Goal: Task Accomplishment & Management: Manage account settings

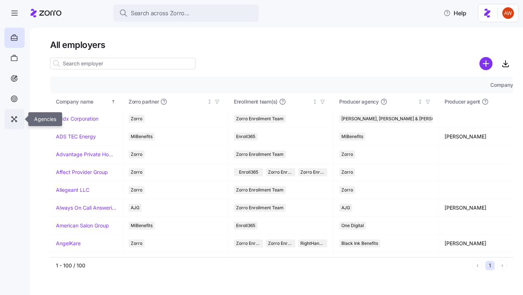
click at [15, 117] on icon at bounding box center [14, 119] width 8 height 9
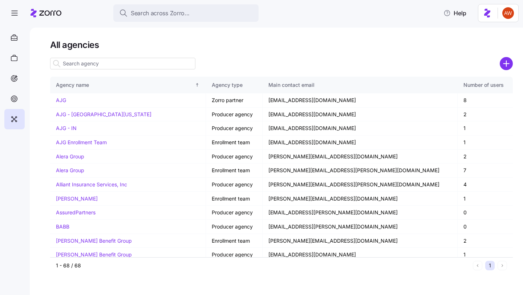
click at [101, 61] on input at bounding box center [122, 64] width 145 height 12
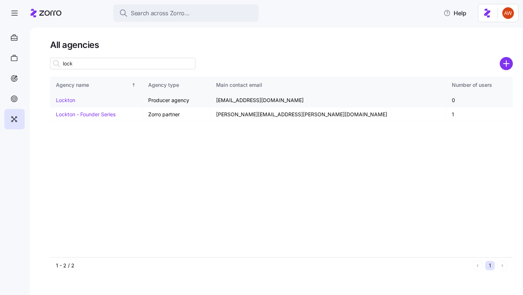
type input "lock"
click at [65, 97] on link "Lockton" at bounding box center [65, 100] width 19 height 6
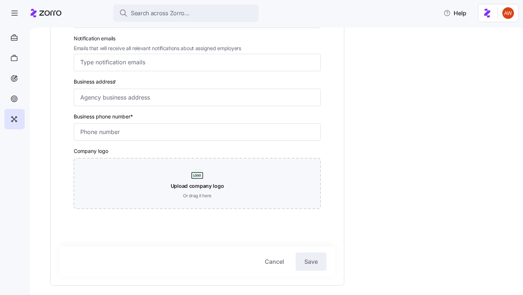
scroll to position [176, 0]
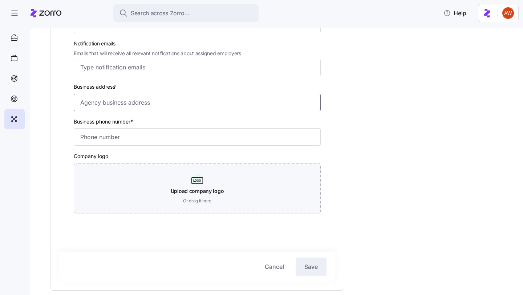
click at [138, 105] on input "Business address *" at bounding box center [197, 102] width 247 height 17
paste input "444 W 47th St. Suite 900 Kansas City MO 64112 United States"
type input "444 W 47th St suite 900, Kansas City, MO 64112, USA"
click at [152, 140] on input "Business phone number*" at bounding box center [197, 136] width 247 height 17
paste input "1 (816) 960-9000"
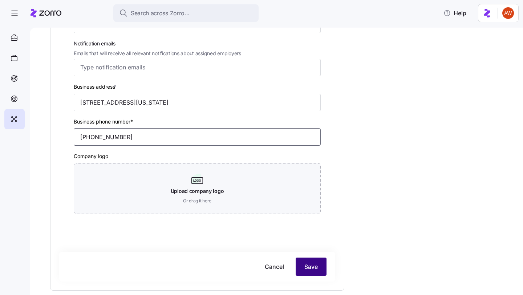
type input "1 (816) 960-9000"
click at [316, 267] on span "Save" at bounding box center [310, 266] width 13 height 9
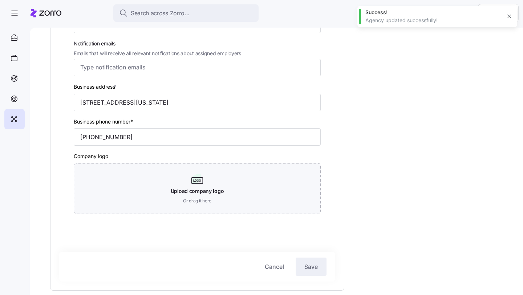
click at [508, 16] on icon "button" at bounding box center [509, 16] width 6 height 6
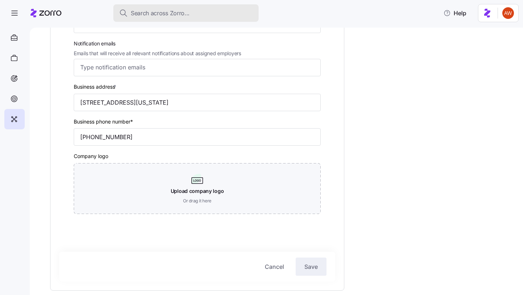
click at [142, 12] on span "Search across Zorro..." at bounding box center [160, 13] width 59 height 9
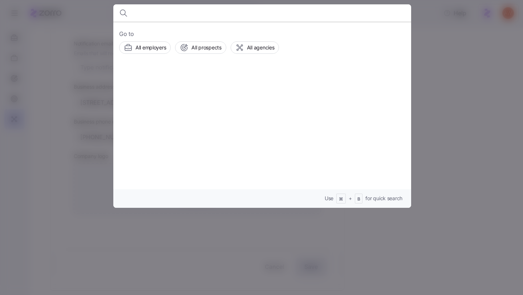
click at [29, 108] on div at bounding box center [261, 147] width 523 height 295
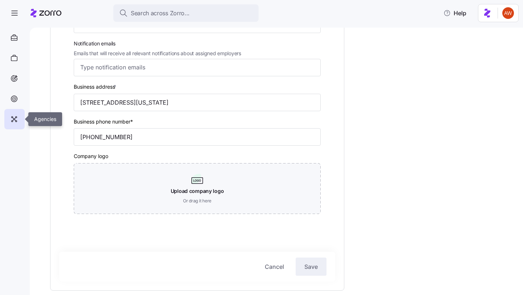
click at [17, 120] on icon at bounding box center [14, 119] width 8 height 9
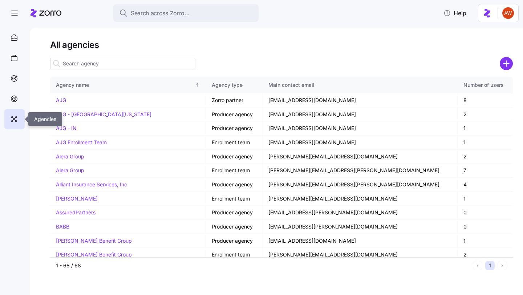
click at [16, 117] on icon at bounding box center [14, 119] width 8 height 9
click at [105, 64] on input at bounding box center [122, 64] width 145 height 12
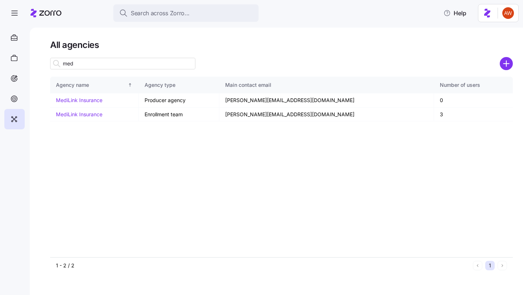
click at [105, 64] on input "med" at bounding box center [122, 64] width 145 height 12
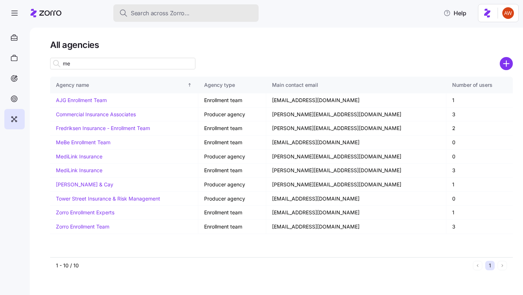
type input "m"
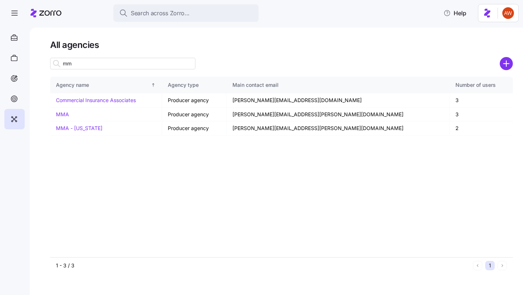
click at [136, 62] on input "mm" at bounding box center [122, 64] width 145 height 12
type input "m"
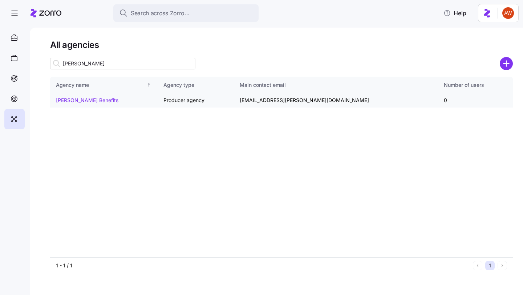
type input "nava"
click at [83, 98] on link "Nava Benefits" at bounding box center [87, 100] width 62 height 6
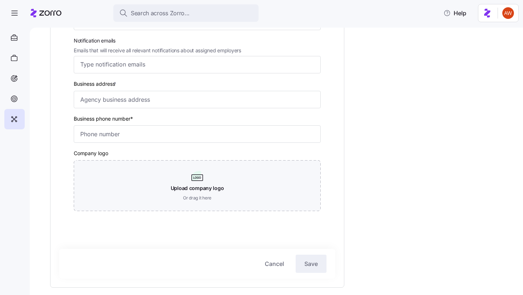
scroll to position [177, 0]
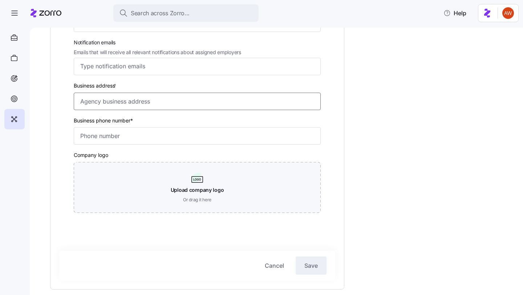
click at [142, 102] on input "Business address *" at bounding box center [197, 101] width 247 height 17
click at [127, 133] on input "Business phone number*" at bounding box center [197, 135] width 247 height 17
paste input "1 (855) 485-2111"
type input "1 (855) 485-2111"
click at [171, 106] on input "Business address *" at bounding box center [197, 101] width 247 height 17
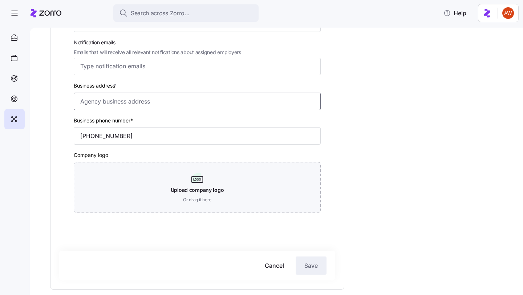
paste input "228 Park Ave S, PMB 97880, New York, NY 10003-1502, United States"
type input "228 Park Ave S, New York, NY 10003, USA"
click at [305, 263] on span "Save" at bounding box center [310, 265] width 13 height 9
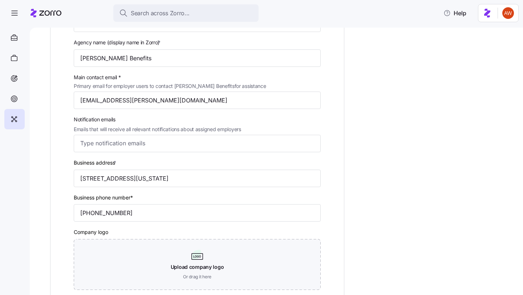
scroll to position [0, 0]
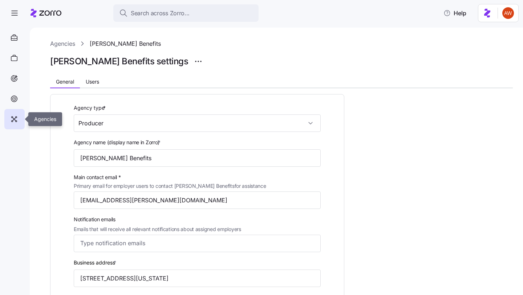
click at [14, 119] on icon at bounding box center [14, 119] width 8 height 9
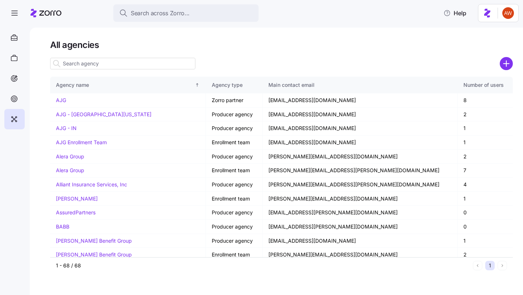
click at [115, 61] on input at bounding box center [122, 64] width 145 height 12
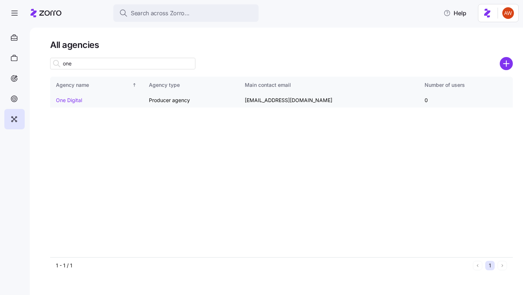
type input "one"
click at [60, 101] on link "One Digital" at bounding box center [69, 100] width 26 height 6
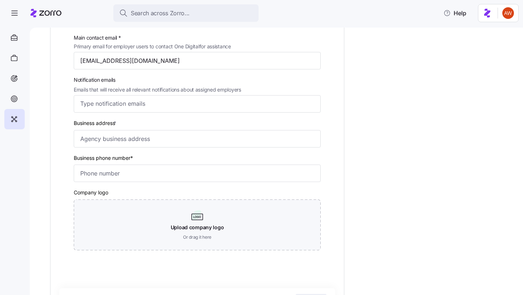
scroll to position [161, 0]
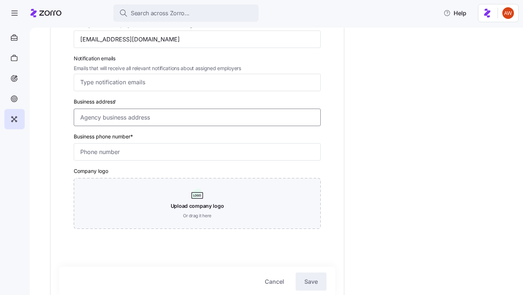
click at [146, 118] on input "Business address *" at bounding box center [197, 117] width 247 height 17
paste input "300 Galleria Pkwy Suite 1950, Atlanta, GA 30339"
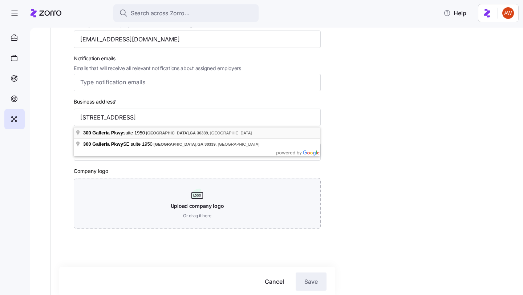
type input "300 Galleria Pkwy suite 1950, Atlanta, GA 30339, USA"
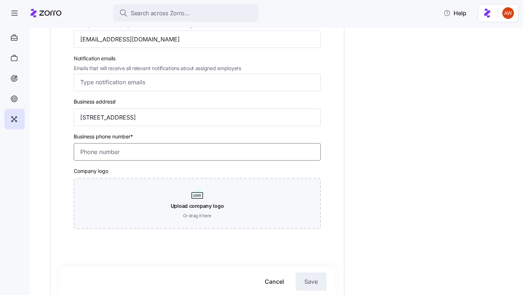
click at [157, 155] on input "Business phone number*" at bounding box center [197, 151] width 247 height 17
paste input "(770) 250-2900"
type input "(770) 250-2900"
click at [313, 286] on span "Save" at bounding box center [310, 281] width 13 height 9
click at [12, 119] on icon at bounding box center [14, 119] width 8 height 9
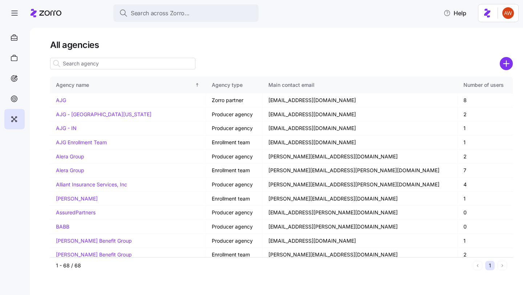
click at [116, 61] on input at bounding box center [122, 64] width 145 height 12
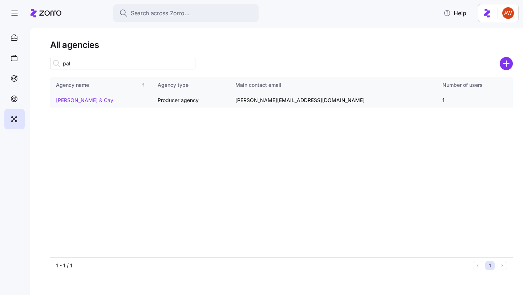
type input "pal"
click at [81, 99] on link "Palmer & Cay" at bounding box center [84, 100] width 57 height 6
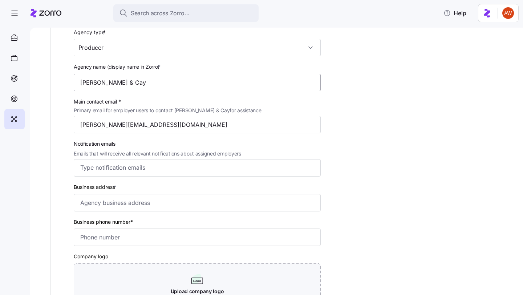
scroll to position [93, 0]
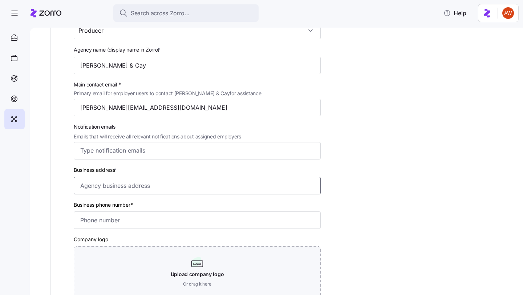
click at [117, 190] on input "Business address *" at bounding box center [197, 185] width 247 height 17
paste input "Northpark Town Center – Bldg 600 1200 Abernathy Rd. NE, Suite 900 Atlanta, GA 3…"
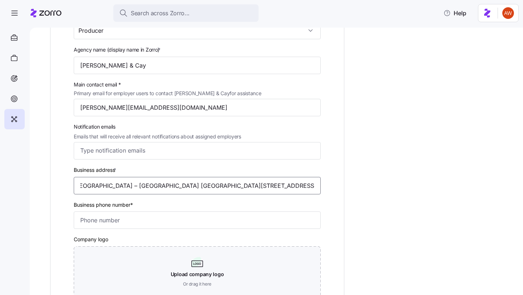
click at [117, 190] on input "Northpark Town Center – Bldg 600 1200 Abernathy Rd. NE, Suite 900 Atlanta, GA 3…" at bounding box center [197, 185] width 247 height 17
click at [151, 218] on input "Business phone number*" at bounding box center [197, 219] width 247 height 17
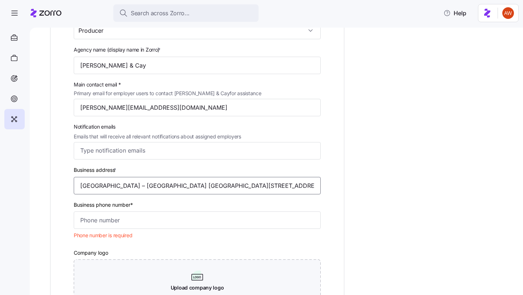
click at [142, 185] on input "Northpark Town Center – Bldg 600 1200 Abernathy Rd. NE, Suite 900 Atlanta, GA 3…" at bounding box center [197, 185] width 247 height 17
paste input
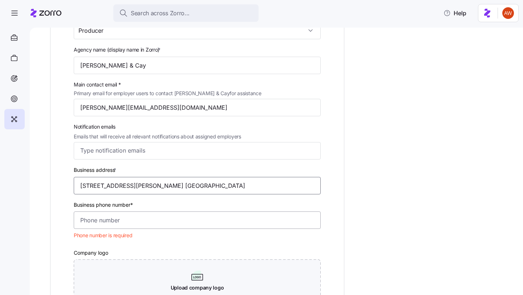
type input "1200 Abernathy Rd. NE, Suite 900 Atlanta, GA 30328"
click at [232, 220] on input "Business phone number*" at bounding box center [197, 219] width 247 height 17
click at [242, 188] on input "1200 Abernathy Rd. NE, Suite 900 Atlanta, GA 30328" at bounding box center [197, 185] width 247 height 17
click at [205, 221] on input "Business phone number*" at bounding box center [197, 219] width 247 height 17
paste input "(404) 633-5800"
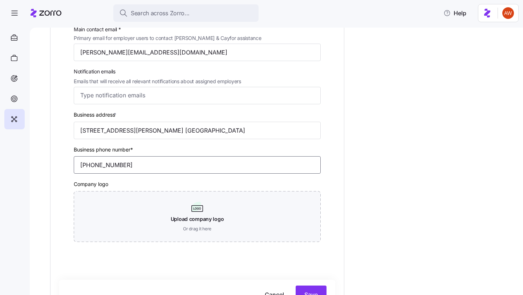
scroll to position [163, 0]
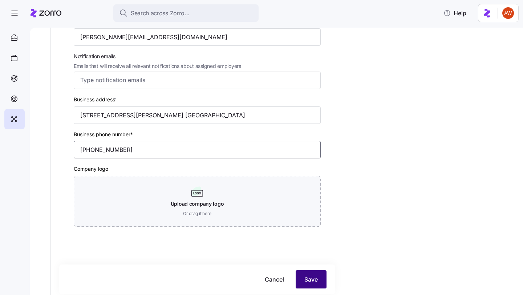
type input "(404) 633-5800"
click at [307, 278] on span "Save" at bounding box center [310, 279] width 13 height 9
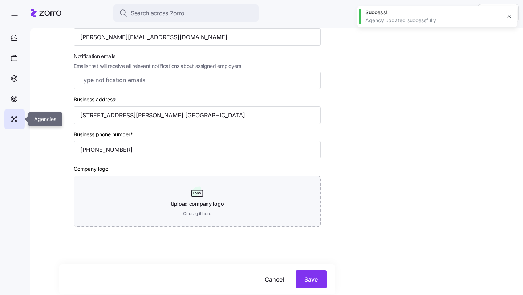
click at [17, 118] on icon at bounding box center [14, 119] width 8 height 9
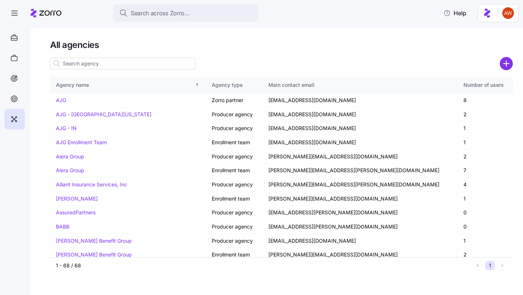
click at [117, 62] on input at bounding box center [122, 64] width 145 height 12
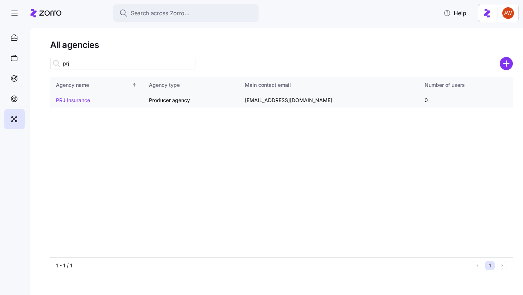
type input "prj"
click at [71, 101] on link "PRJ Insurance" at bounding box center [73, 100] width 34 height 6
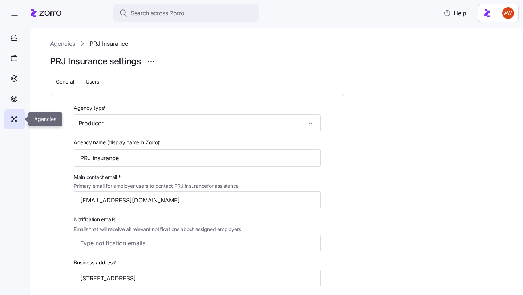
click at [16, 121] on icon at bounding box center [16, 121] width 1 height 1
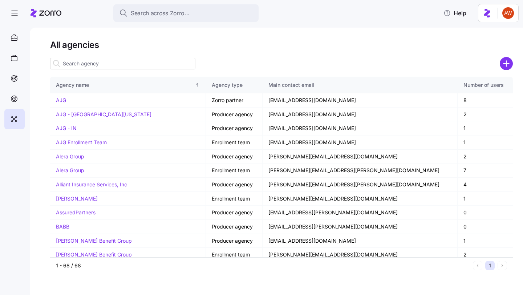
click at [132, 62] on input at bounding box center [122, 64] width 145 height 12
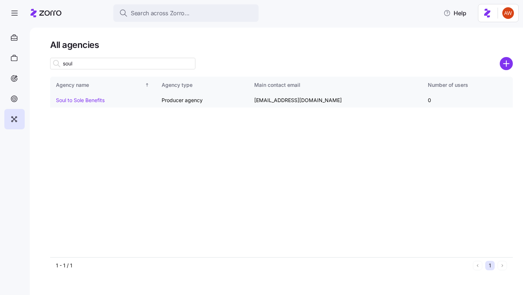
type input "soul"
click at [91, 100] on link "Soul to Sole Benefits" at bounding box center [80, 100] width 49 height 6
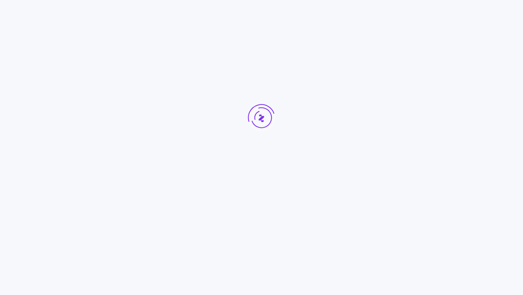
click at [91, 100] on div at bounding box center [261, 131] width 523 height 263
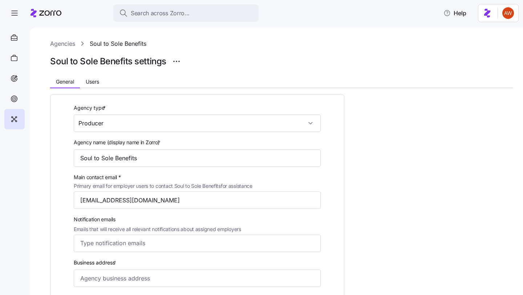
click at [166, 107] on div "Agency type * Producer" at bounding box center [197, 117] width 247 height 29
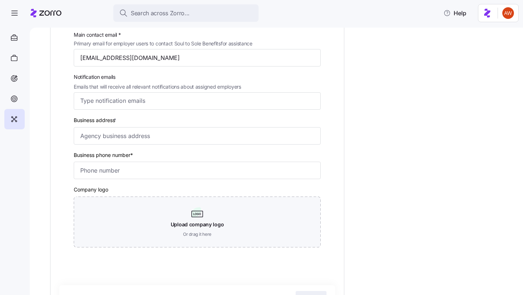
scroll to position [149, 0]
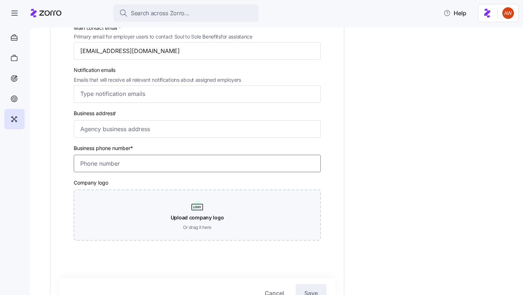
click at [134, 165] on input "Business phone number*" at bounding box center [197, 163] width 247 height 17
paste input "(303) 468-4367"
type input "(303) 468-4367"
drag, startPoint x: 136, startPoint y: 164, endPoint x: 81, endPoint y: 163, distance: 55.2
click at [81, 163] on input "(303) 468-4367" at bounding box center [197, 163] width 247 height 17
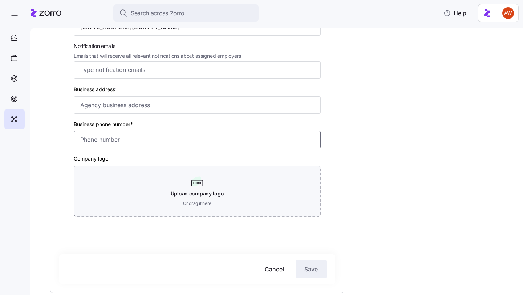
scroll to position [194, 0]
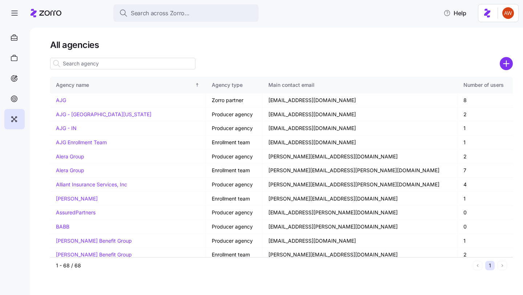
click at [123, 62] on input at bounding box center [122, 64] width 145 height 12
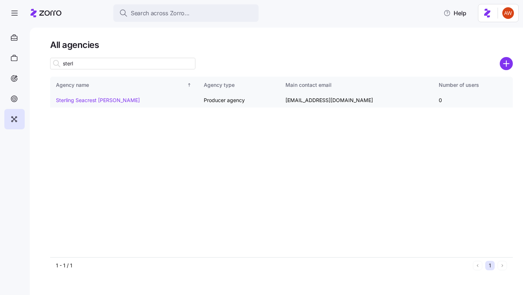
type input "sterl"
click at [109, 100] on link "Sterling Seacrest Pritchard" at bounding box center [98, 100] width 84 height 6
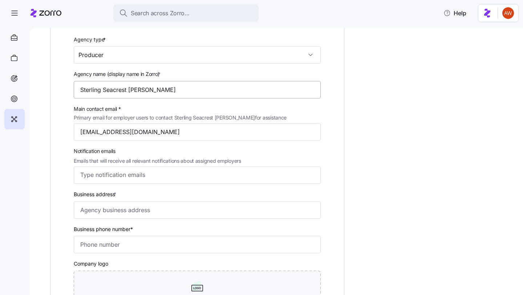
scroll to position [68, 0]
click at [114, 212] on input "Business address *" at bounding box center [197, 210] width 247 height 17
paste input "2500 Cumberland Pkwy SE, Atlanta, GA 30339"
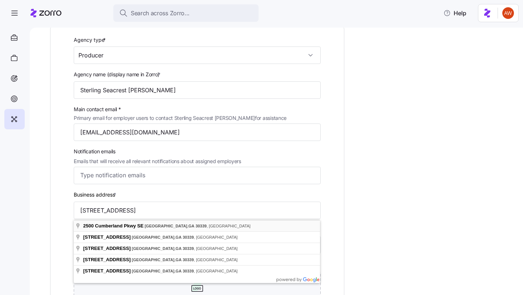
type input "2500 Cumberland Pkwy SE, Atlanta, GA 30339, USA"
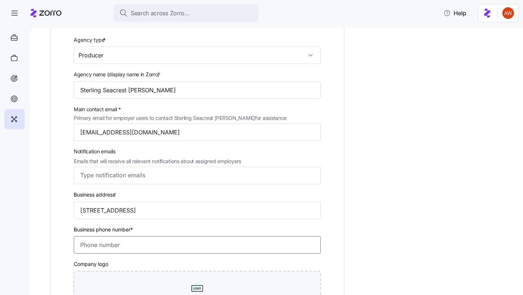
click at [146, 244] on input "Business phone number*" at bounding box center [197, 244] width 247 height 17
paste input "(678) 424-6500"
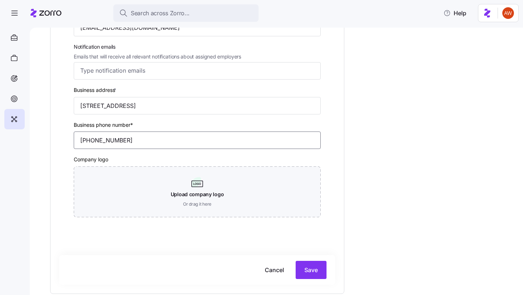
scroll to position [207, 0]
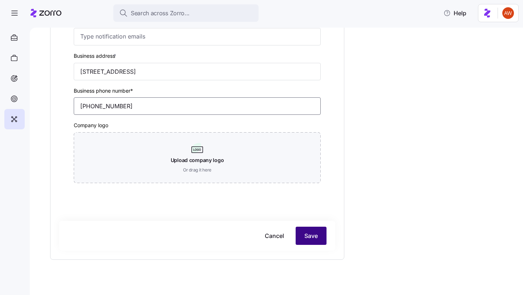
type input "(678) 424-6500"
click at [304, 236] on span "Save" at bounding box center [310, 235] width 13 height 9
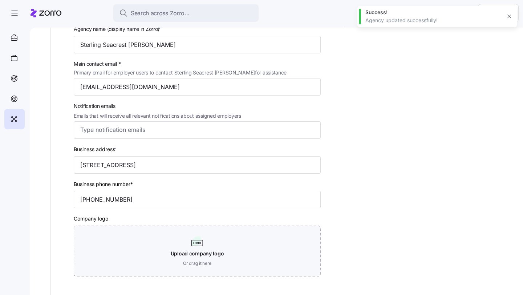
scroll to position [110, 0]
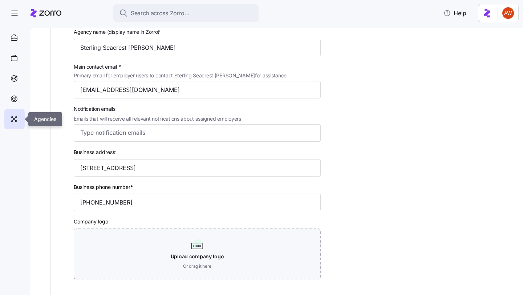
click at [13, 117] on icon at bounding box center [14, 119] width 8 height 9
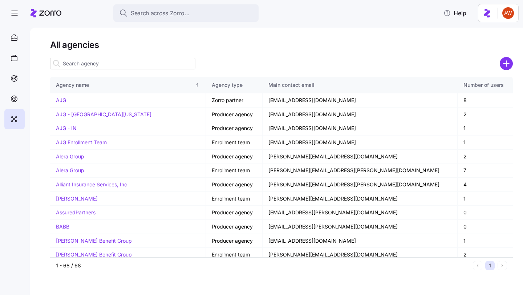
click at [95, 65] on input at bounding box center [122, 64] width 145 height 12
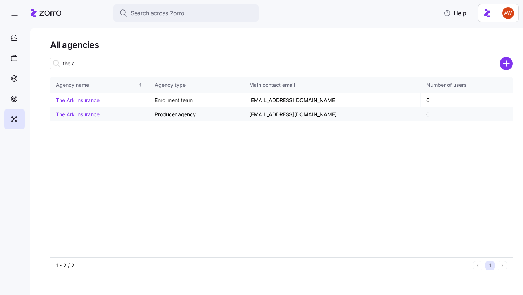
type input "the a"
click at [81, 115] on link "The Ark Insurance" at bounding box center [78, 114] width 44 height 6
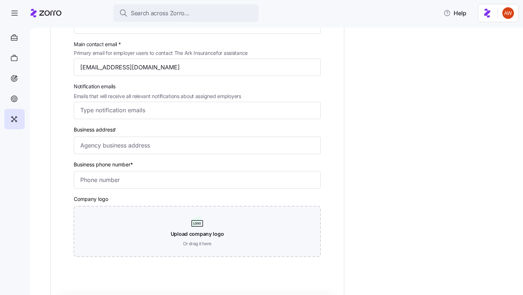
scroll to position [134, 0]
click at [139, 144] on input "Business address *" at bounding box center [197, 144] width 247 height 17
paste input "4200 Rockside Road Suite 104 Cleveland, Ohio 44131"
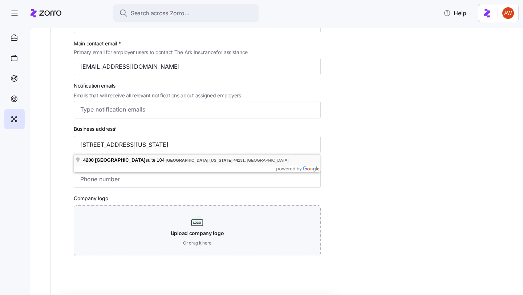
type input "4200 Rockside Rd suite 104, Cleveland, OH 44131, USA"
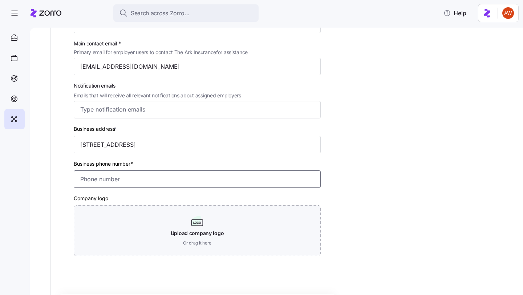
click at [175, 178] on input "Business phone number*" at bounding box center [197, 178] width 247 height 17
paste input "(216) 292-2108"
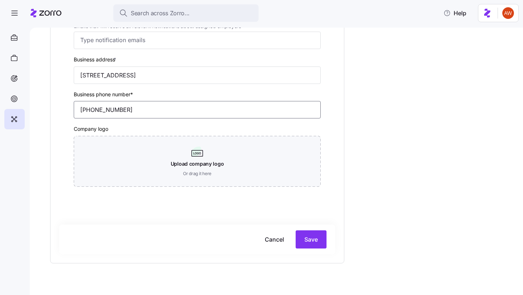
scroll to position [206, 0]
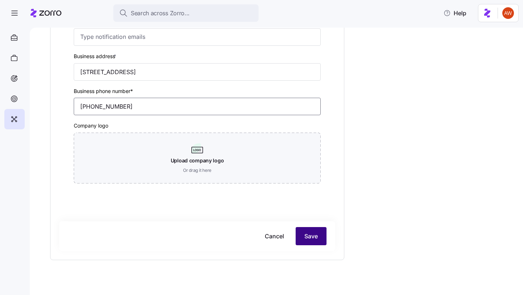
type input "(216) 292-2108"
click at [316, 240] on span "Save" at bounding box center [310, 236] width 13 height 9
click at [13, 121] on icon at bounding box center [12, 121] width 1 height 1
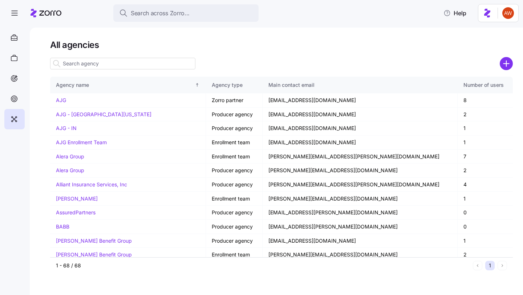
click at [100, 64] on input at bounding box center [122, 64] width 145 height 12
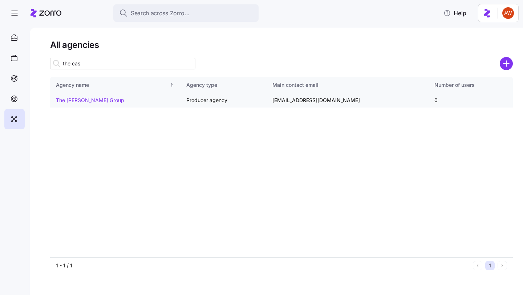
type input "the cas"
click at [82, 102] on link "The Cason Group" at bounding box center [90, 100] width 68 height 6
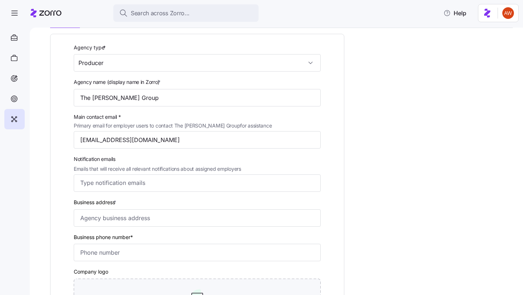
scroll to position [114, 0]
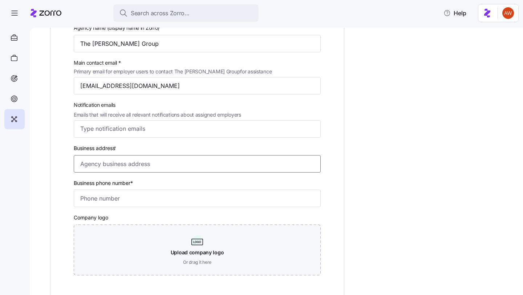
click at [135, 164] on input "Business address *" at bounding box center [197, 163] width 247 height 17
paste input "1612 Marion St 4th floor, Columbia, SC 29201"
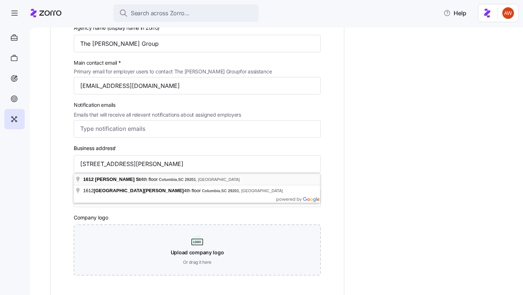
type input "1612 Marion St 4th floor, Columbia, SC 29201, USA"
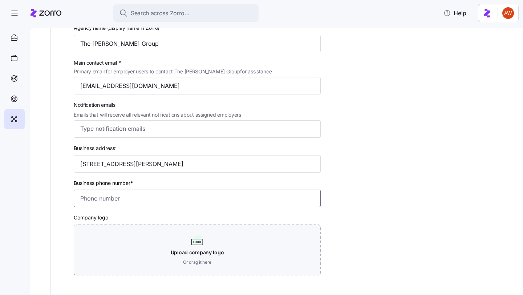
click at [139, 200] on input "Business phone number*" at bounding box center [197, 198] width 247 height 17
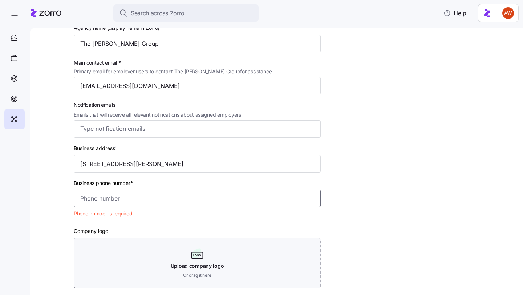
paste input "(803) 252-3033"
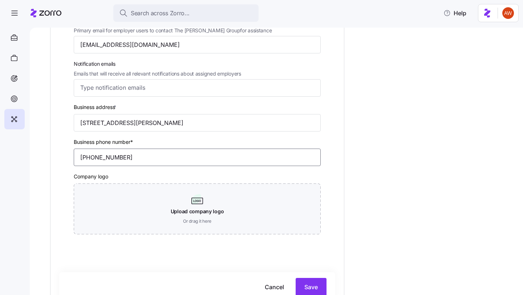
scroll to position [180, 0]
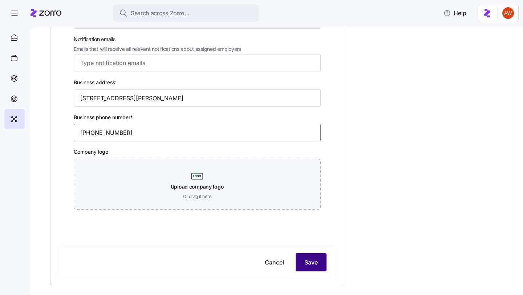
type input "(803) 252-3033"
click at [304, 260] on span "Save" at bounding box center [310, 262] width 13 height 9
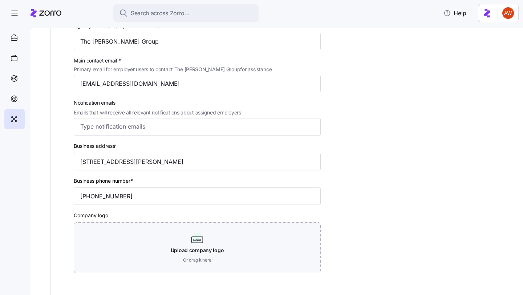
scroll to position [0, 0]
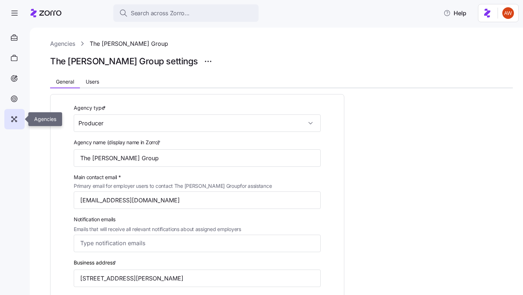
click at [18, 118] on icon at bounding box center [14, 119] width 8 height 9
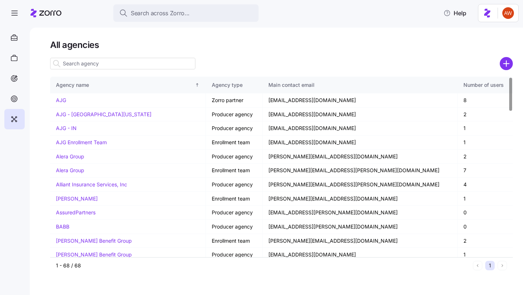
click at [127, 64] on input at bounding box center [122, 64] width 145 height 12
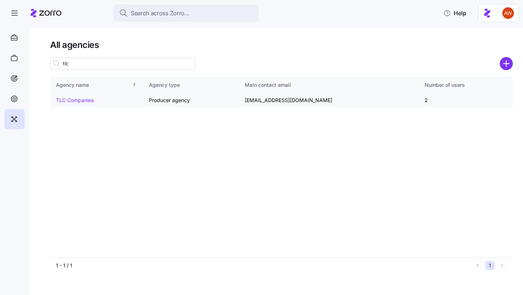
type input "tlc"
click at [86, 99] on link "TLC Companies" at bounding box center [75, 100] width 38 height 6
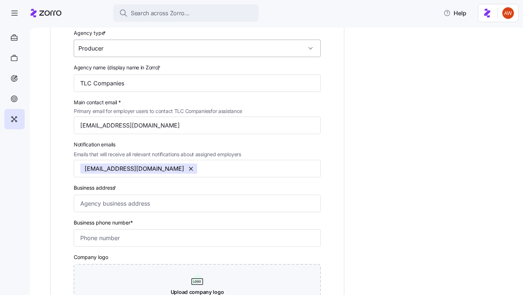
scroll to position [111, 0]
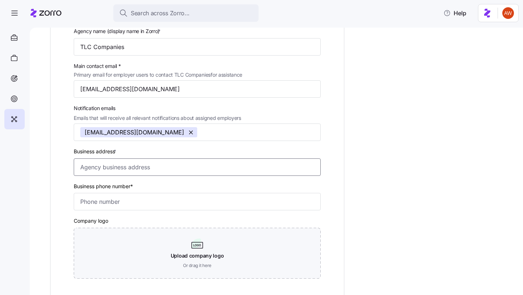
click at [128, 167] on input "Business address *" at bounding box center [197, 166] width 247 height 17
paste input "6160 Summit Dr N Ste 500, Brooklyn Center, Minn"
type input "6160 Summit Dr N ste 500, Brooklyn Center, MN 55430, USA"
click at [175, 200] on input "Business phone number*" at bounding box center [197, 201] width 247 height 17
paste input "(763) 585-7000"
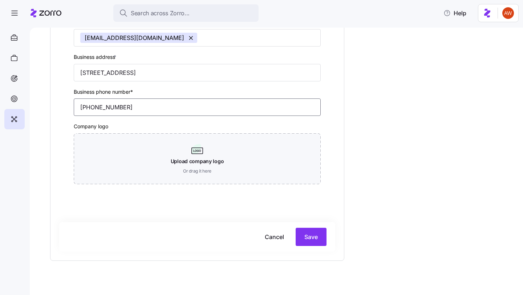
scroll to position [210, 0]
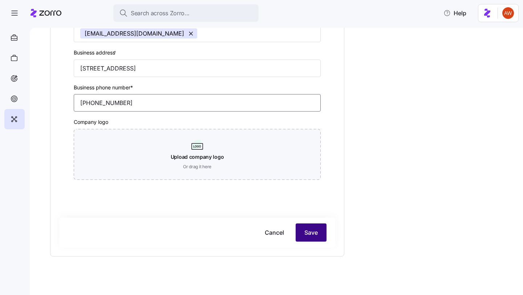
type input "(763) 585-7000"
click at [307, 237] on span "Save" at bounding box center [310, 232] width 13 height 9
click at [17, 118] on icon at bounding box center [14, 119] width 8 height 9
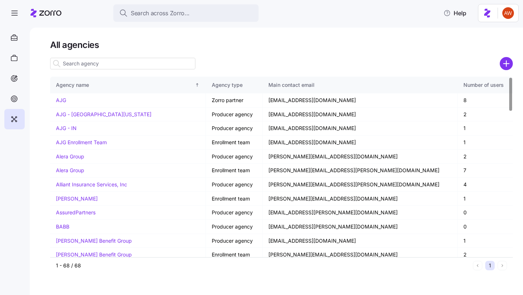
click at [105, 64] on input at bounding box center [122, 64] width 145 height 12
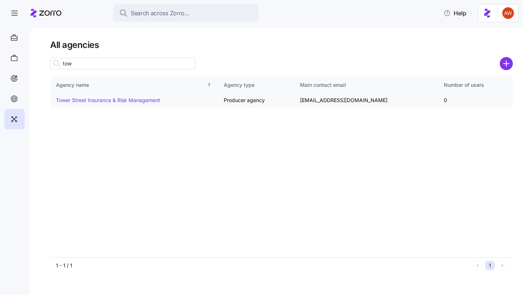
type input "tow"
click at [134, 102] on link "Tower Street Insurance & Risk Management" at bounding box center [108, 100] width 104 height 6
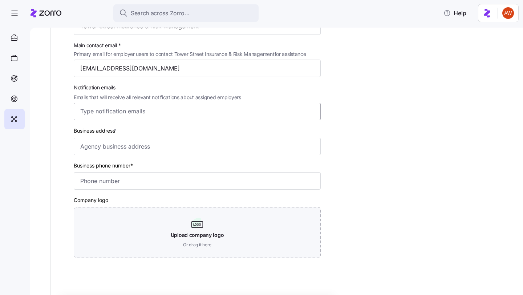
scroll to position [135, 0]
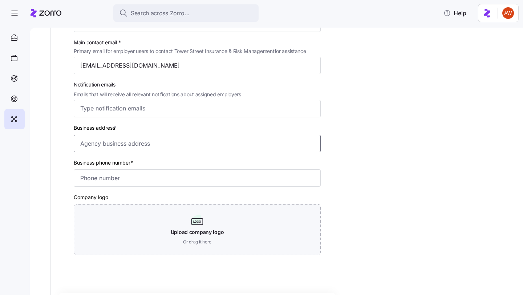
click at [140, 149] on input "Business address *" at bounding box center [197, 143] width 247 height 17
paste input "5001 Spring Valley Rd., Ste. 500W Dallas, TX 75244"
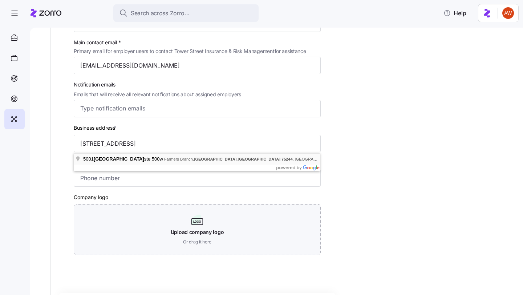
type input "5001 Spring Valley Rd ste 500w, Farmers Branch, TX 75244, USA"
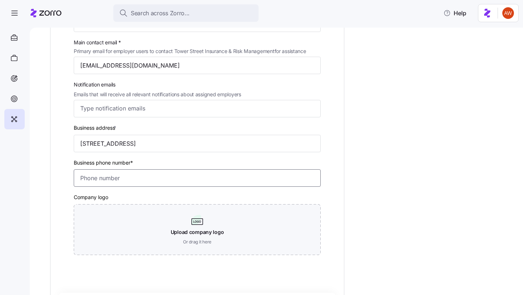
click at [161, 178] on input "Business phone number*" at bounding box center [197, 177] width 247 height 17
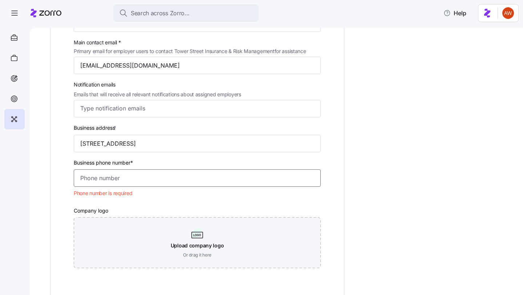
paste input "(469) 788-8888"
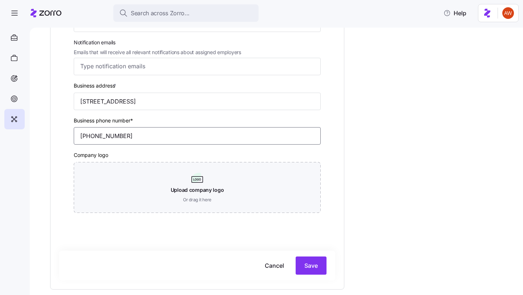
scroll to position [216, 0]
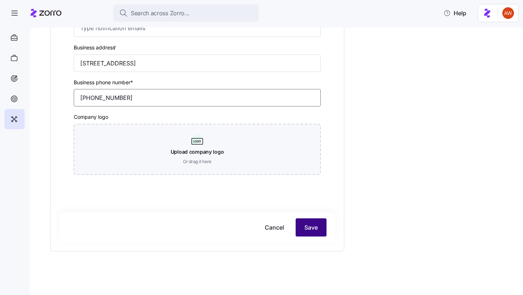
type input "(469) 788-8888"
click at [307, 221] on button "Save" at bounding box center [311, 227] width 31 height 18
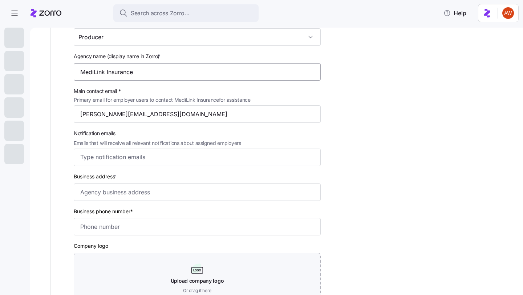
scroll to position [144, 0]
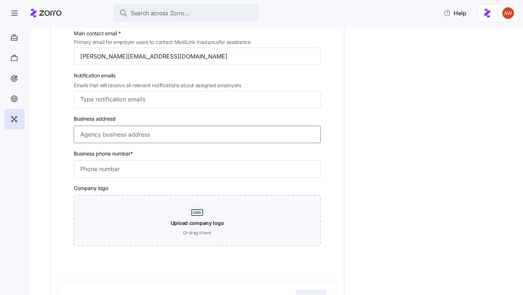
click at [162, 135] on input "Business address *" at bounding box center [197, 134] width 247 height 17
paste input "17 White St, Cleveland, GA 30528"
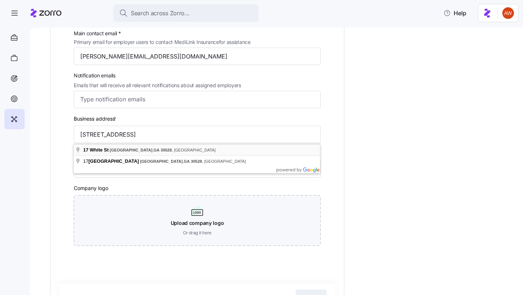
type input "17 White St, Cleveland, GA 30528, USA"
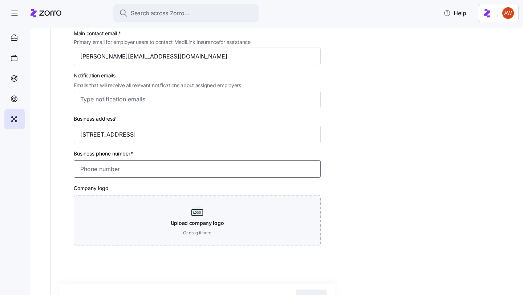
click at [189, 169] on input "Business phone number*" at bounding box center [197, 168] width 247 height 17
paste input "(706) 969-7510"
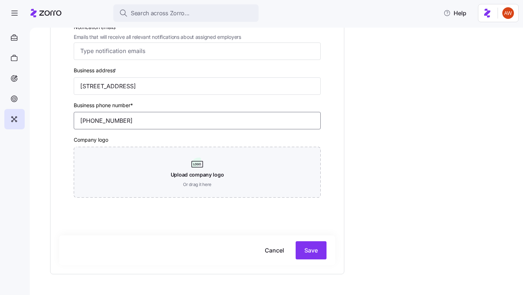
scroll to position [216, 0]
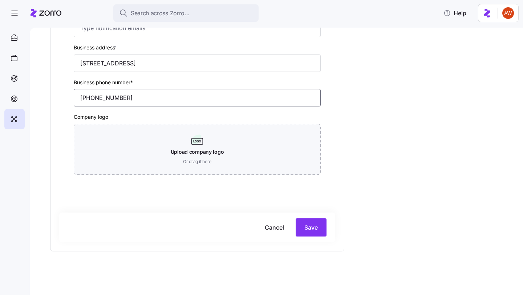
click at [80, 98] on input "(706) 969-7510" at bounding box center [197, 97] width 247 height 17
type input "1 (706) 969-7510"
click at [306, 222] on button "Save" at bounding box center [311, 227] width 31 height 18
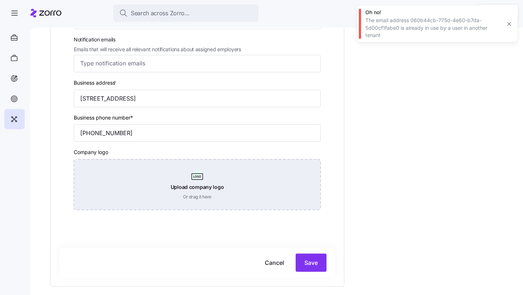
scroll to position [177, 0]
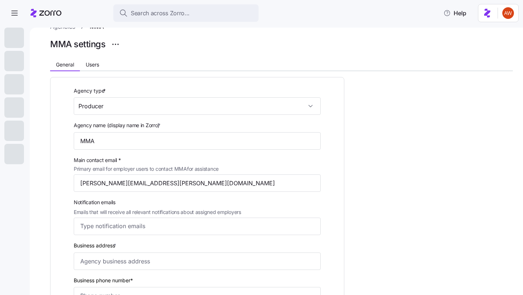
scroll to position [52, 0]
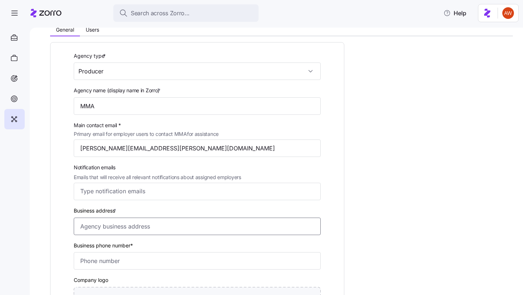
click at [124, 230] on input "Business address *" at bounding box center [197, 226] width 247 height 17
paste input "1166 Avenue of the Americas, New York City, New York, U.S."
type input "1166 Ave of the Americas, New York, NY 10036, USA"
click at [106, 244] on label "Business phone number*" at bounding box center [103, 246] width 59 height 8
click at [106, 252] on input "Business phone number*" at bounding box center [197, 260] width 247 height 17
